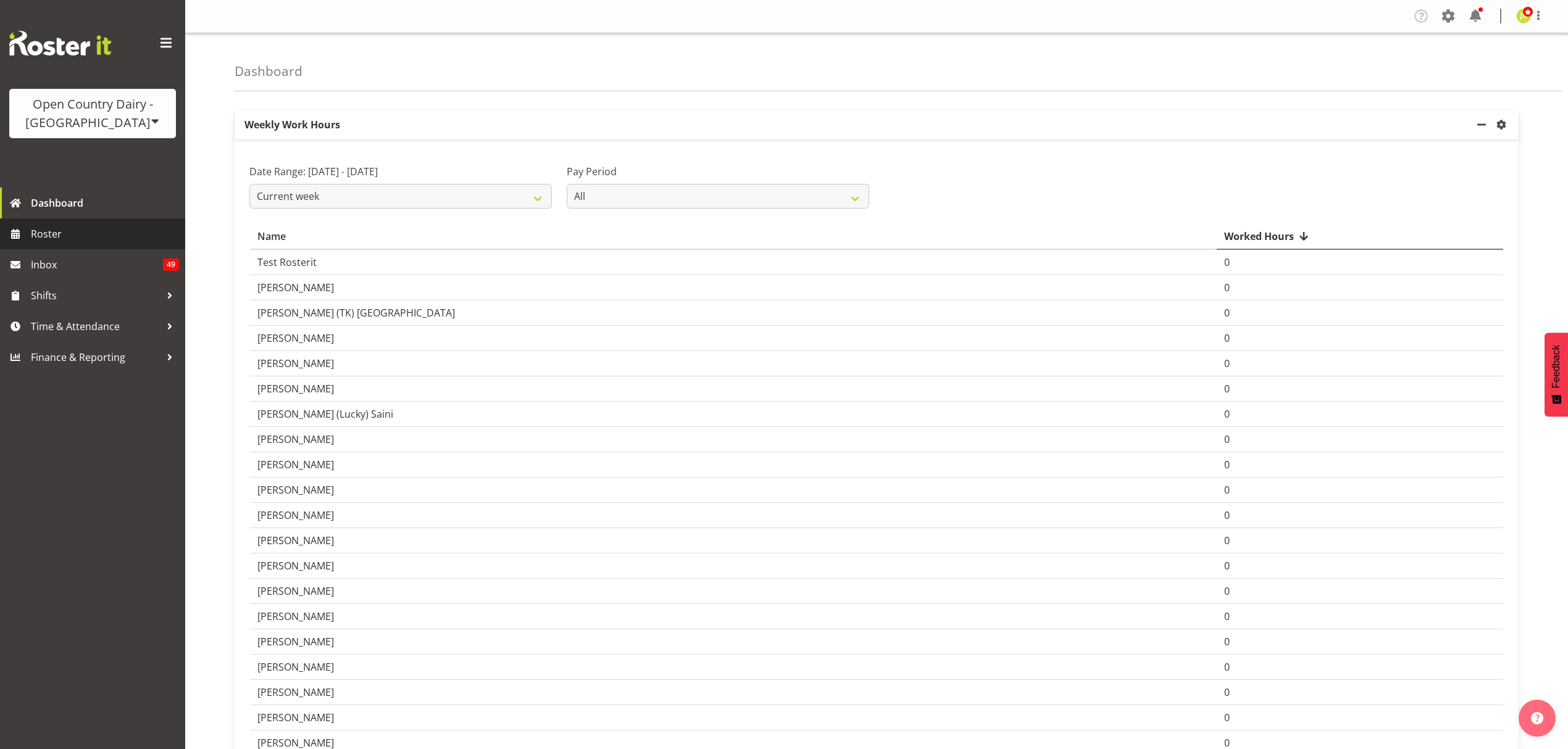
click at [53, 234] on span "Roster" at bounding box center [105, 233] width 148 height 18
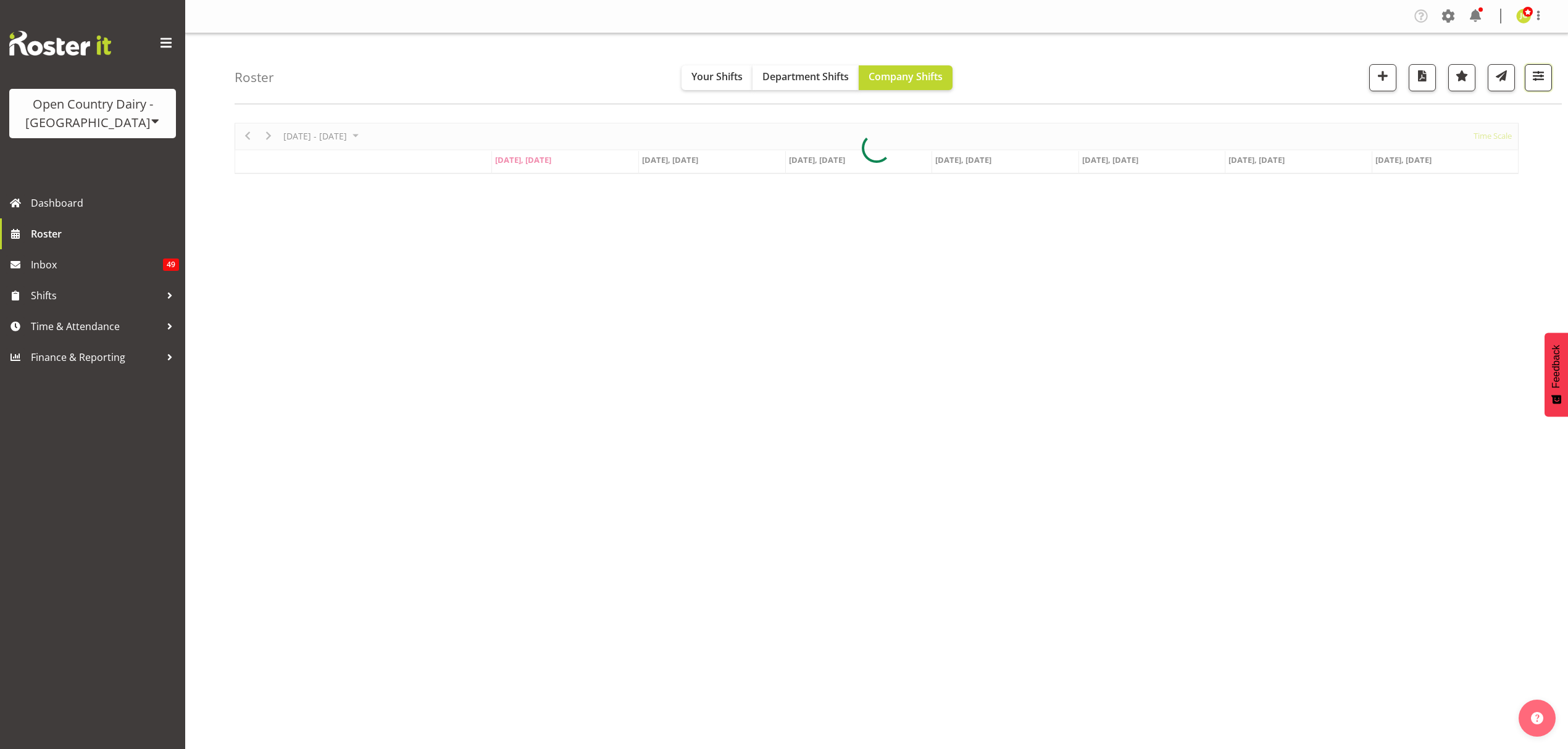
click at [1534, 84] on span "button" at bounding box center [1538, 76] width 16 height 16
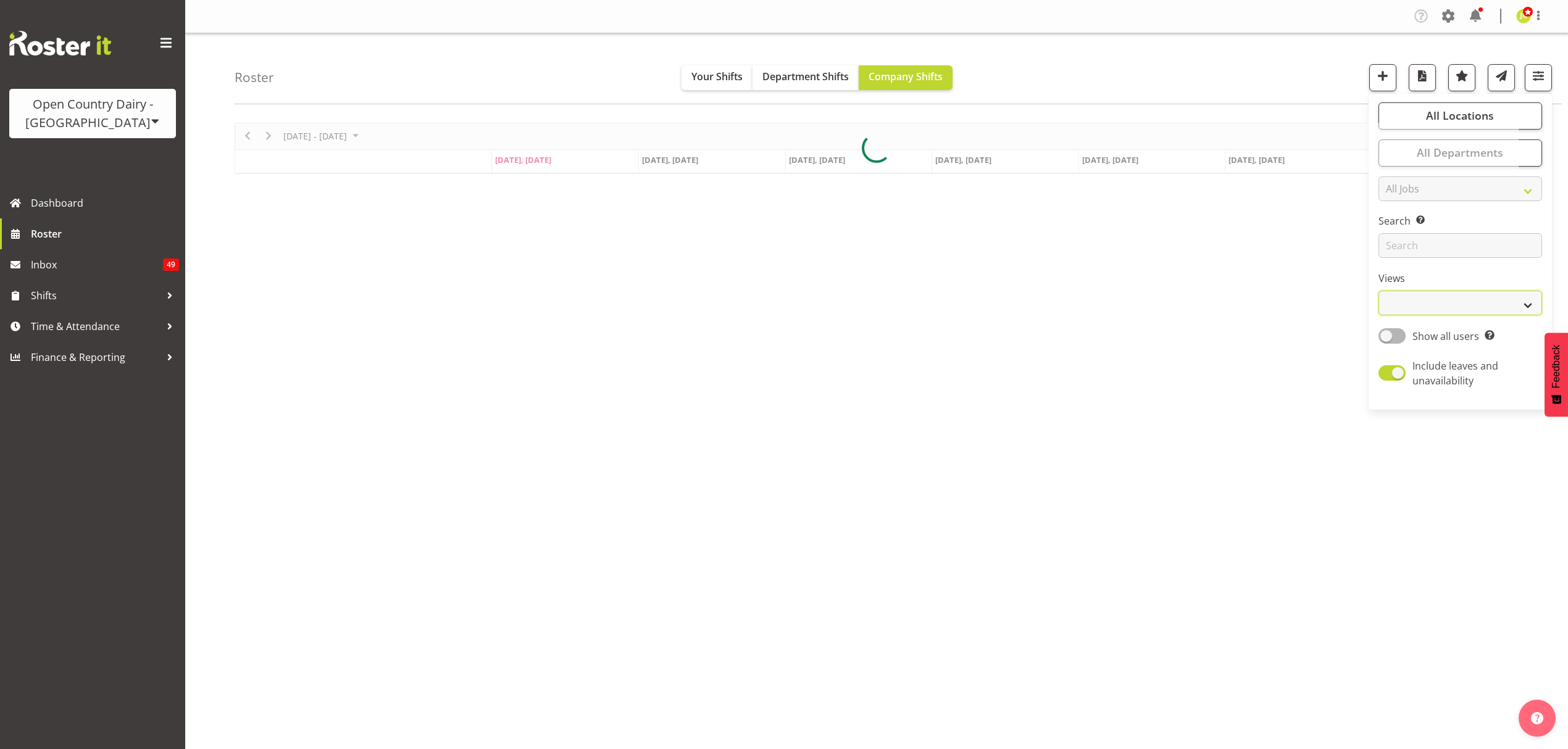
click at [1452, 299] on select "Staff Role Shift - Horizontal Shift - Vertical Staff - Location" at bounding box center [1460, 303] width 164 height 25
select select "shift"
click at [1378, 291] on select "Staff Role Shift - Horizontal Shift - Vertical Staff - Location" at bounding box center [1460, 303] width 164 height 25
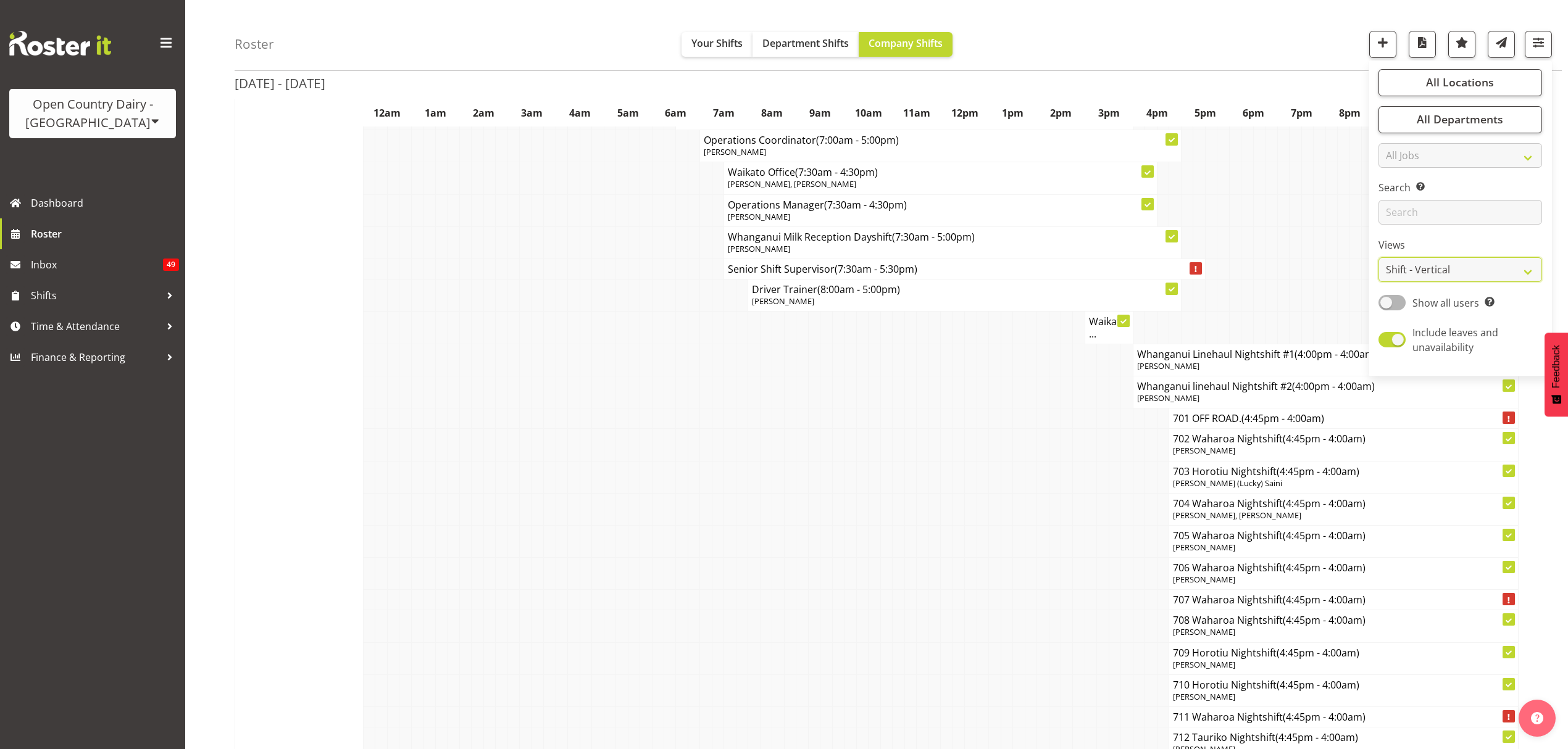
scroll to position [7321, 0]
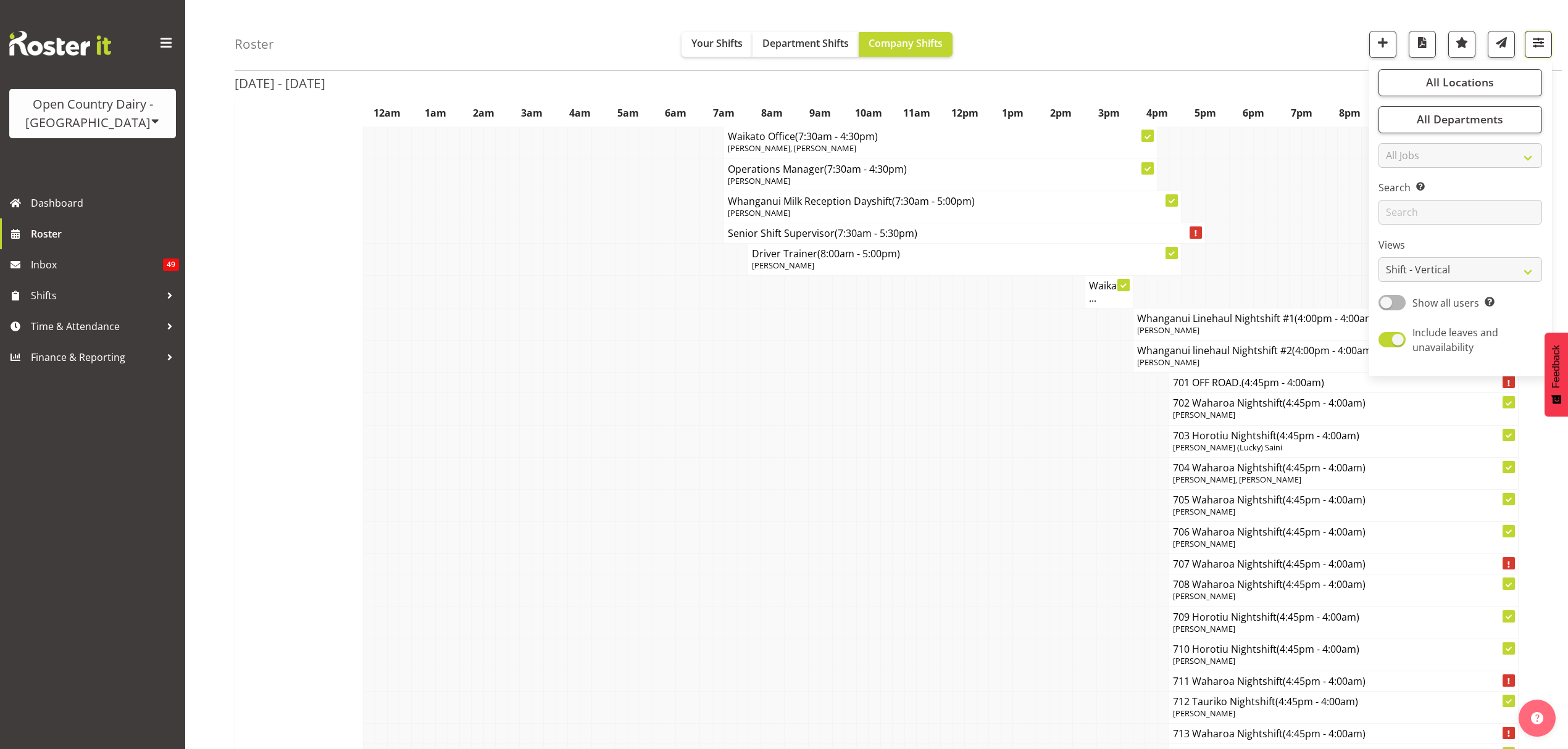
click at [1541, 43] on span "button" at bounding box center [1538, 42] width 16 height 16
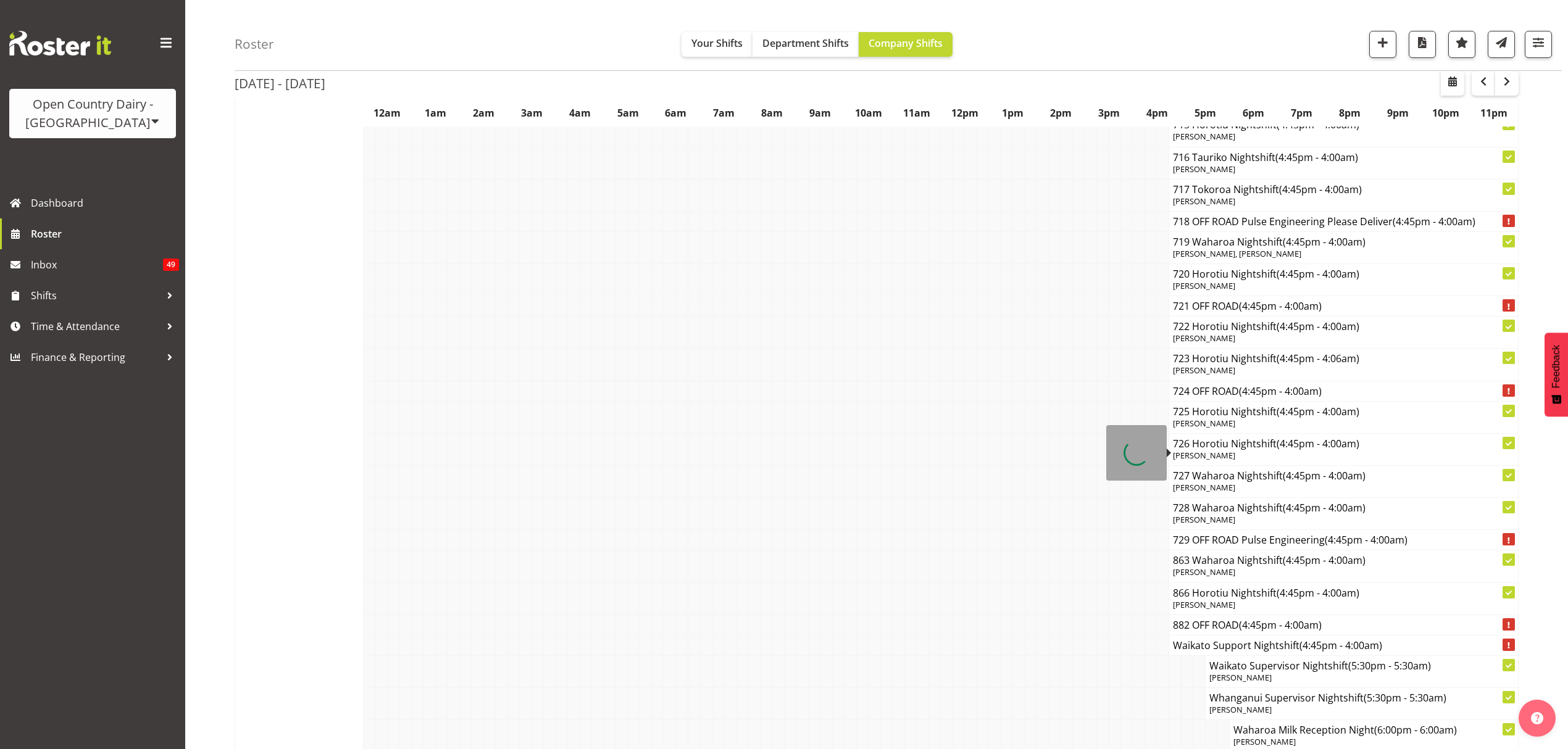
scroll to position [8095, 0]
